Goal: Task Accomplishment & Management: Manage account settings

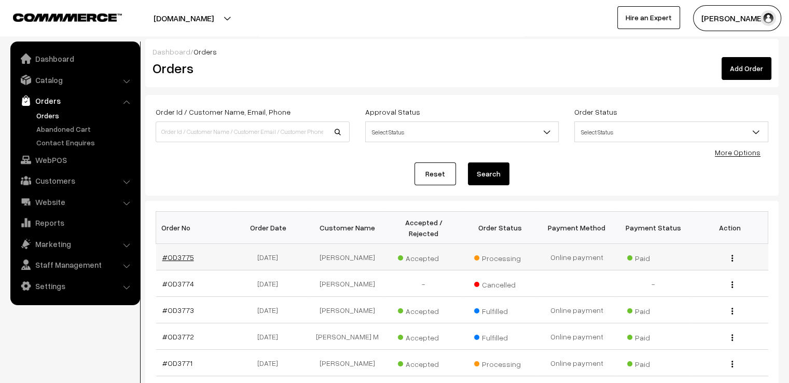
click at [180, 252] on link "#OD3775" at bounding box center [178, 256] width 32 height 9
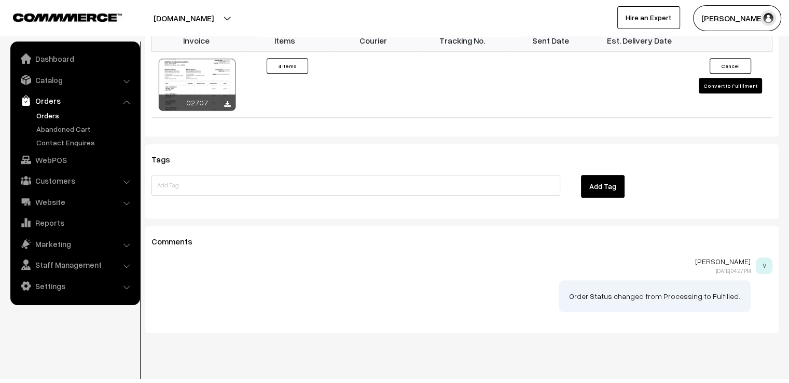
scroll to position [929, 0]
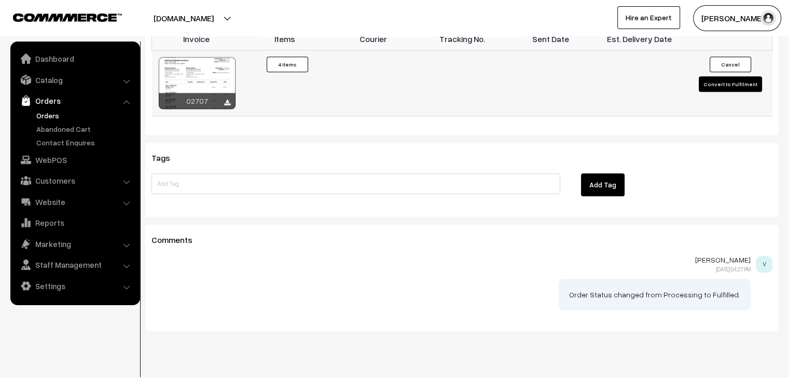
click at [705, 76] on button "Convert to Fulfilment" at bounding box center [729, 84] width 63 height 16
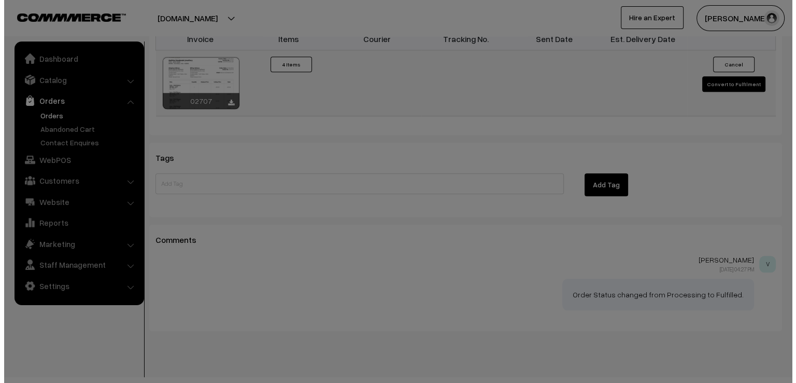
scroll to position [932, 0]
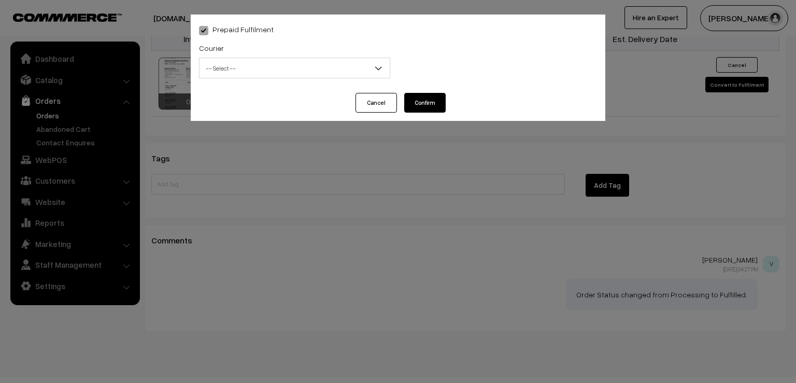
click at [362, 81] on div "Courier -- Select -- DTDC ST Courier India Post Professional Courier Self Pick …" at bounding box center [294, 62] width 207 height 43
click at [360, 74] on span "-- Select --" at bounding box center [295, 68] width 190 height 18
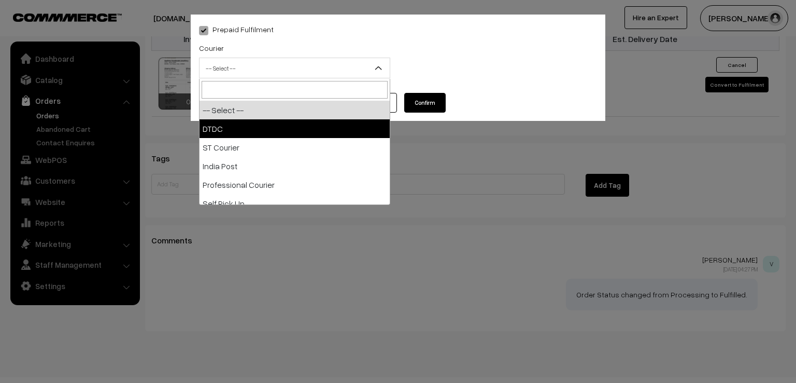
select select "1"
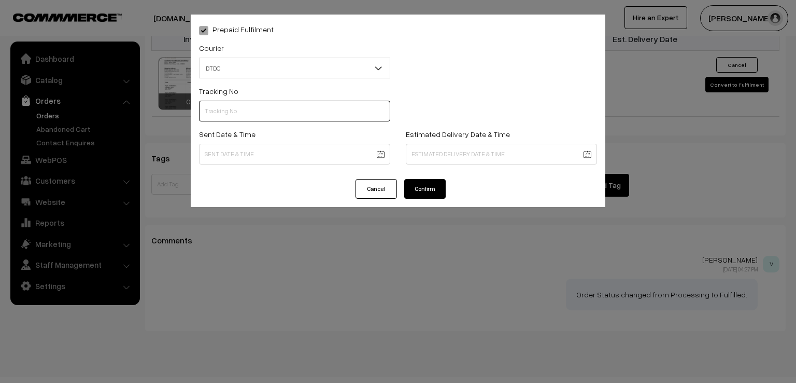
click at [265, 111] on input "text" at bounding box center [294, 111] width 191 height 21
type input "D1005176873"
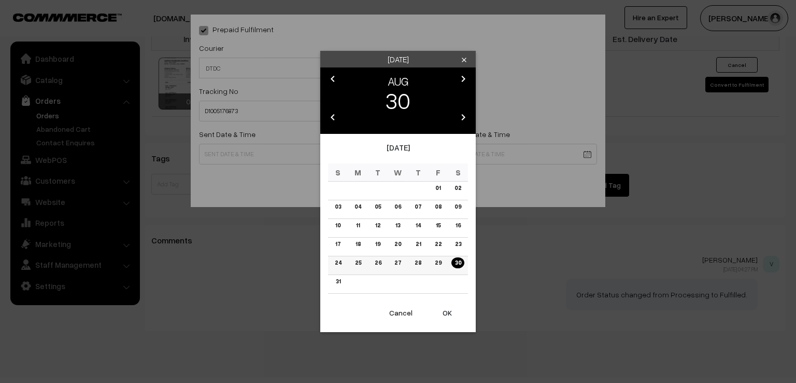
click at [436, 264] on link "29" at bounding box center [437, 262] width 13 height 11
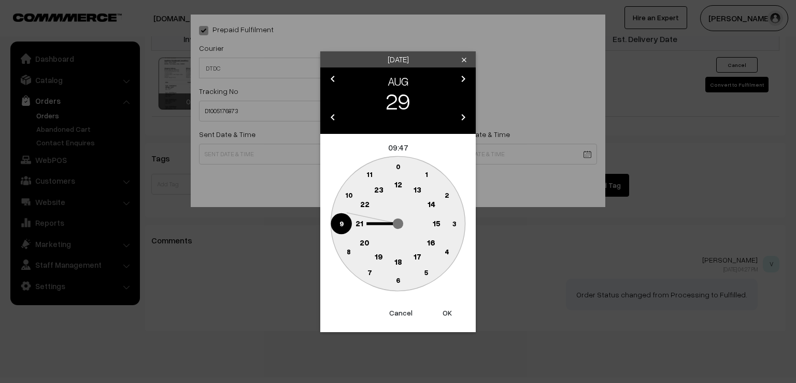
click at [338, 225] on circle at bounding box center [341, 223] width 21 height 21
click at [399, 164] on text "0" at bounding box center [398, 166] width 5 height 9
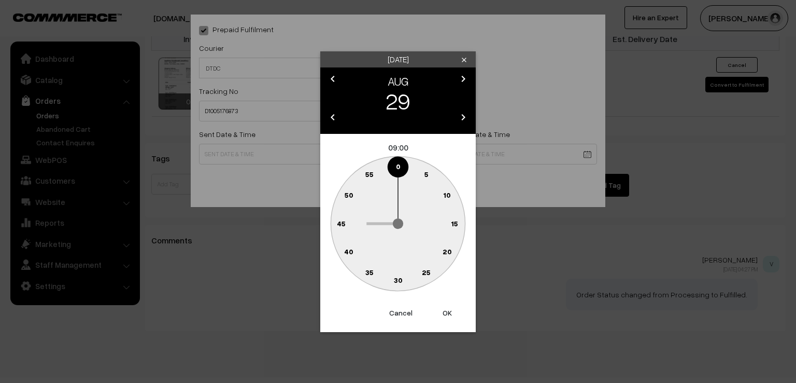
type input "29-08-2025 09:00"
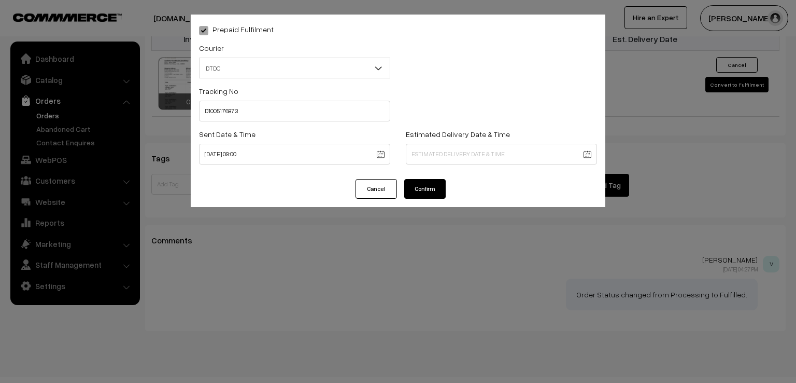
click at [421, 185] on button "Confirm" at bounding box center [424, 189] width 41 height 20
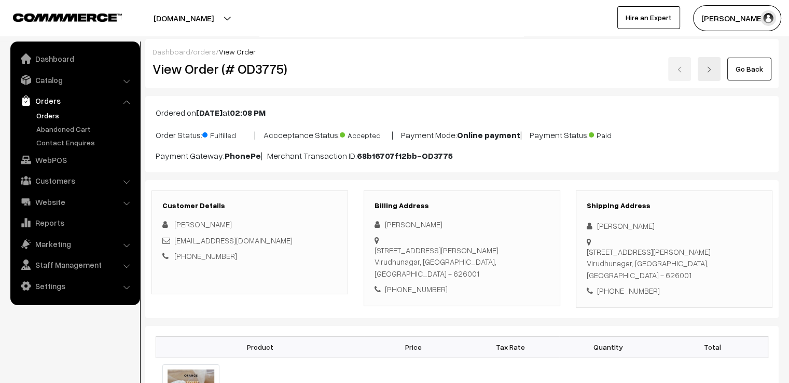
click at [751, 77] on link "Go Back" at bounding box center [749, 69] width 44 height 23
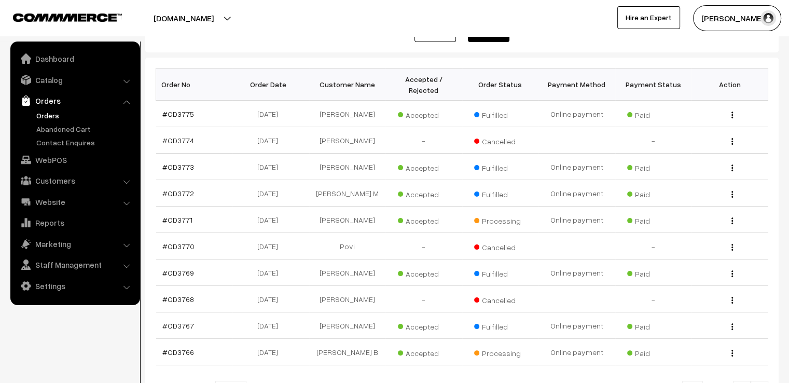
scroll to position [145, 0]
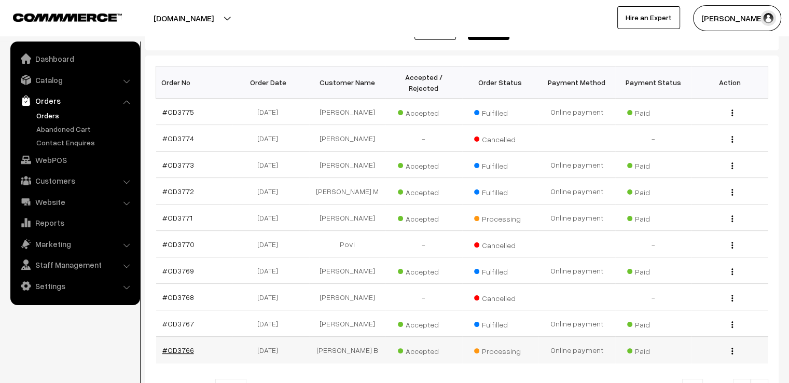
click at [178, 354] on link "#OD3766" at bounding box center [178, 349] width 32 height 9
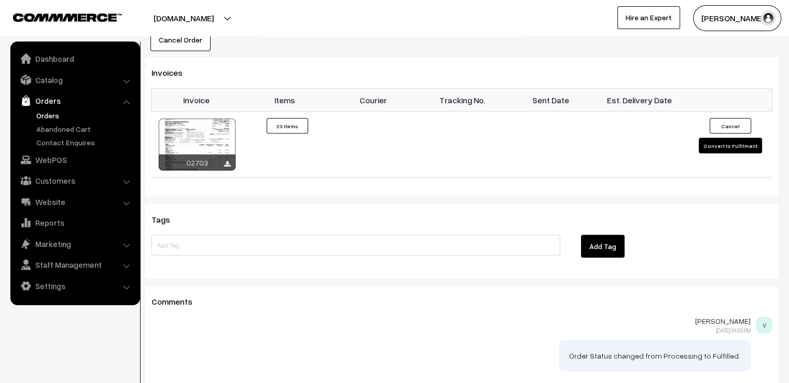
scroll to position [2198, 0]
click at [728, 137] on button "Convert to Fulfilment" at bounding box center [729, 145] width 63 height 16
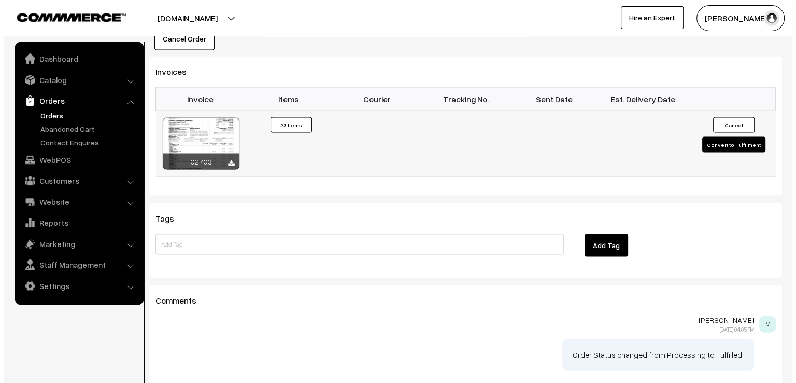
scroll to position [2217, 0]
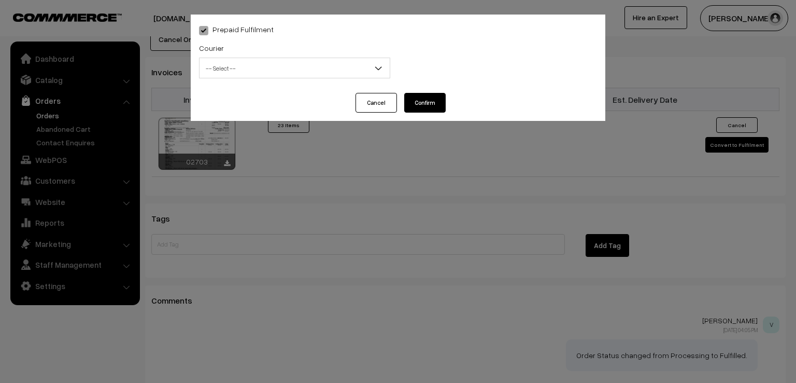
click at [272, 63] on span "-- Select --" at bounding box center [295, 68] width 190 height 18
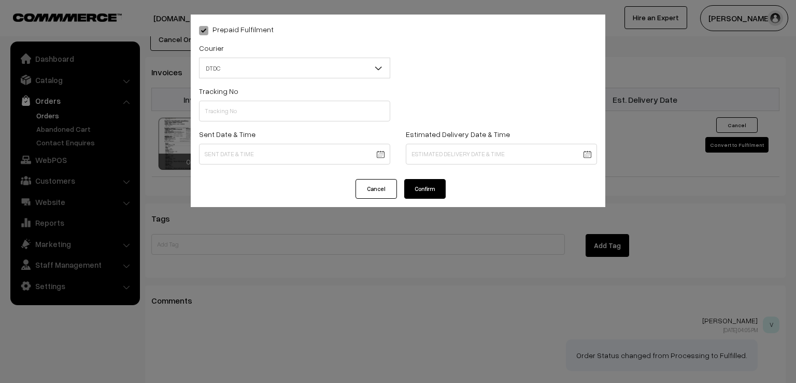
click at [259, 69] on span "DTDC" at bounding box center [295, 68] width 190 height 18
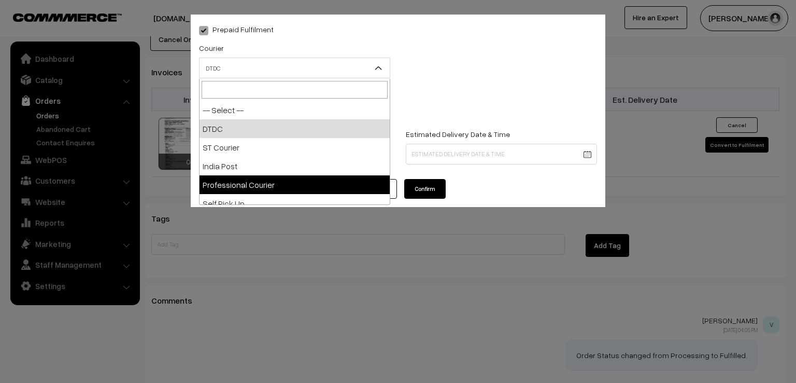
select select "4"
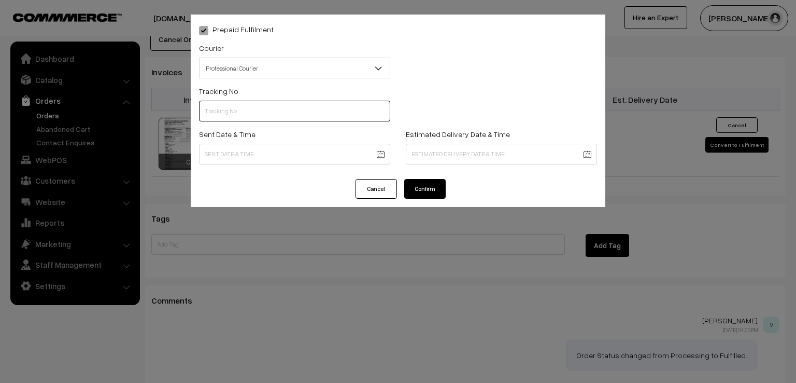
click at [248, 119] on input "text" at bounding box center [294, 111] width 191 height 21
type input "EDQ26397448"
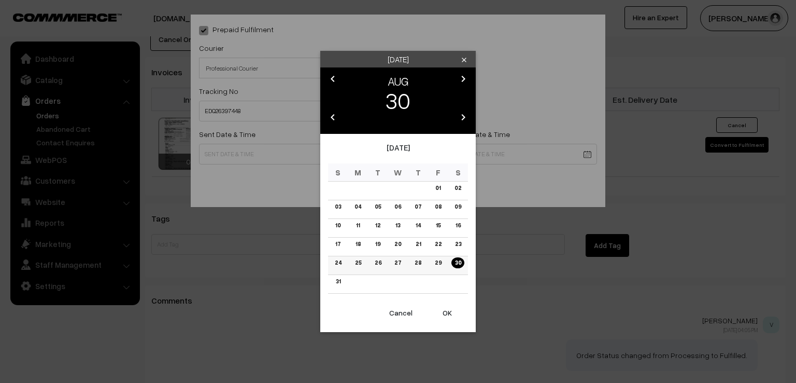
click at [434, 265] on link "29" at bounding box center [437, 262] width 13 height 11
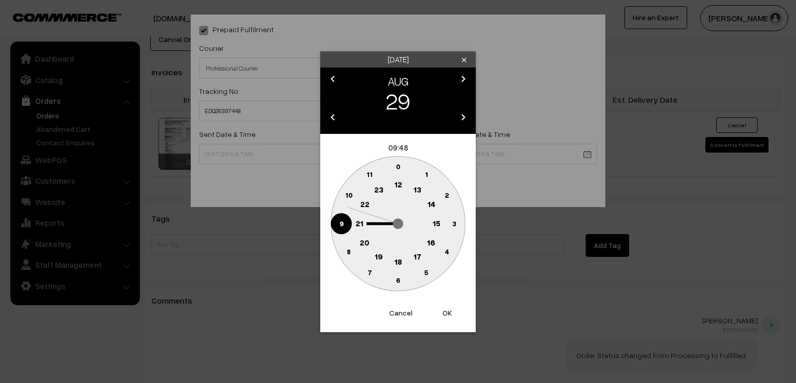
click at [340, 221] on text "9" at bounding box center [342, 222] width 4 height 9
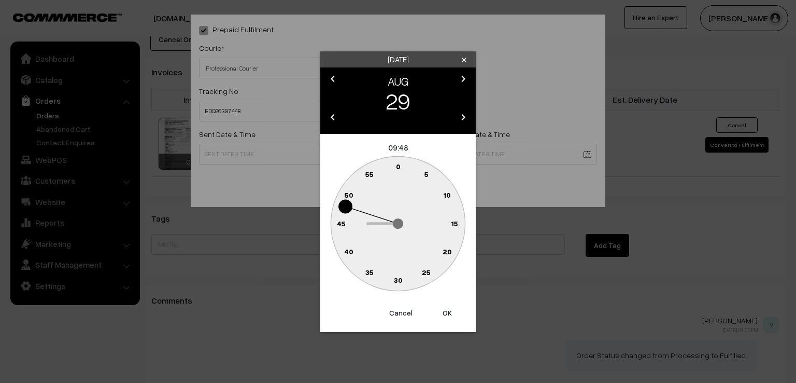
click at [397, 167] on text "0" at bounding box center [398, 166] width 5 height 9
type input "29-08-2025 09:00"
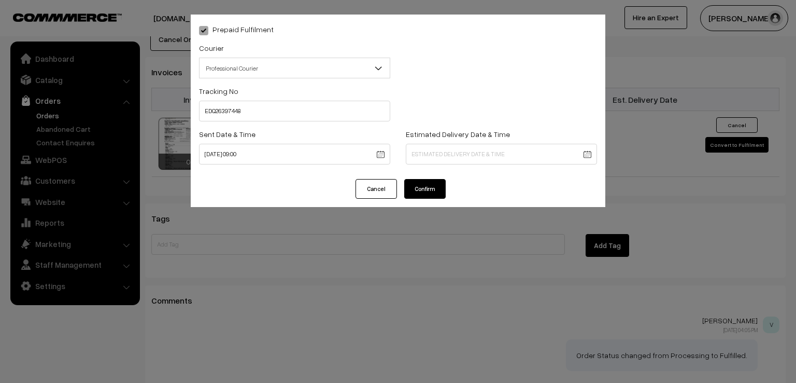
click at [430, 185] on button "Confirm" at bounding box center [424, 189] width 41 height 20
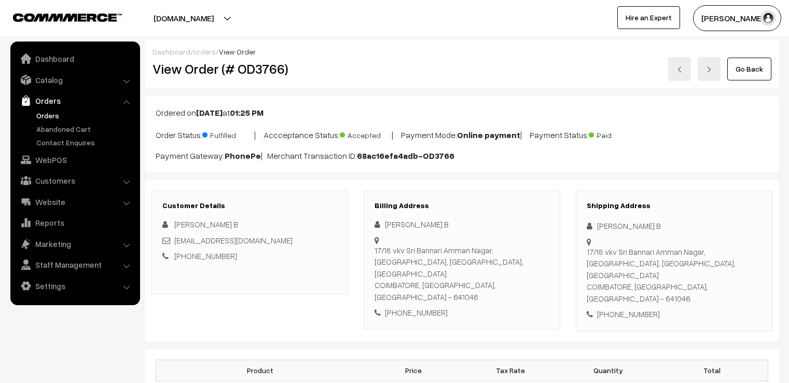
scroll to position [2198, 0]
